Goal: Task Accomplishment & Management: Use online tool/utility

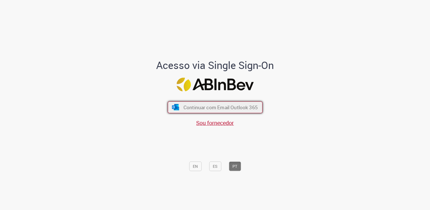
click at [186, 107] on span "Continuar com Email Outlook 365" at bounding box center [220, 107] width 74 height 6
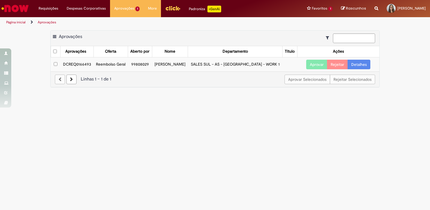
click at [84, 65] on td "DCREQ0166493" at bounding box center [76, 64] width 33 height 14
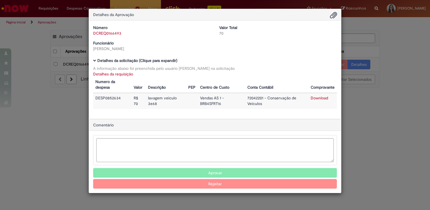
click at [247, 169] on button "Aprovar" at bounding box center [214, 173] width 243 height 10
